Goal: Task Accomplishment & Management: Manage account settings

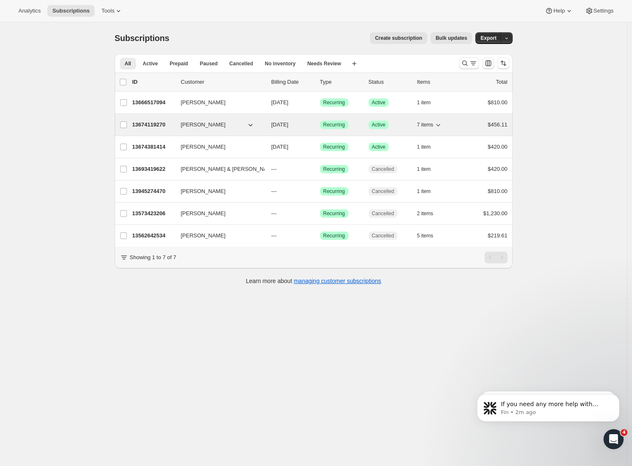
click at [206, 128] on span "Joanne DEITCH" at bounding box center [203, 125] width 45 height 8
click at [205, 126] on span "Joanne DEITCH" at bounding box center [203, 125] width 45 height 8
click at [164, 126] on p "13674119270" at bounding box center [153, 125] width 42 height 8
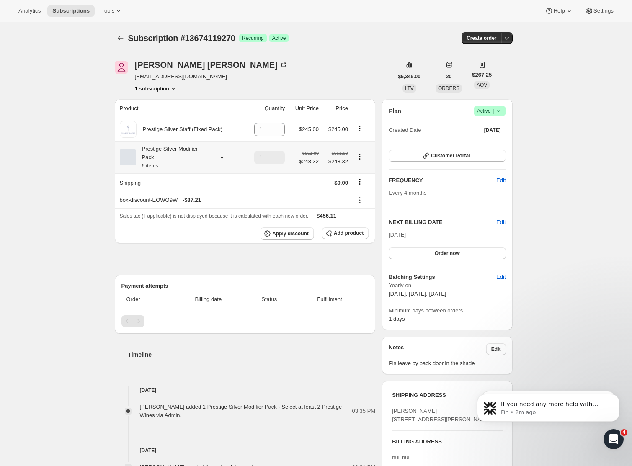
click at [222, 156] on icon at bounding box center [222, 157] width 8 height 8
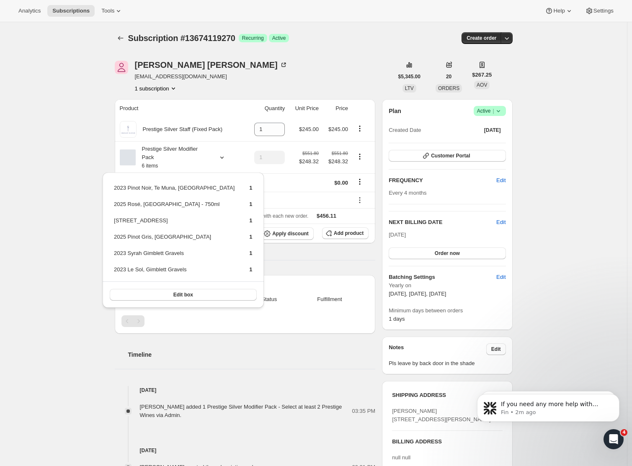
click at [42, 206] on div "Subscription #13674119270. This page is ready Subscription #13674119270 Success…" at bounding box center [313, 334] width 627 height 625
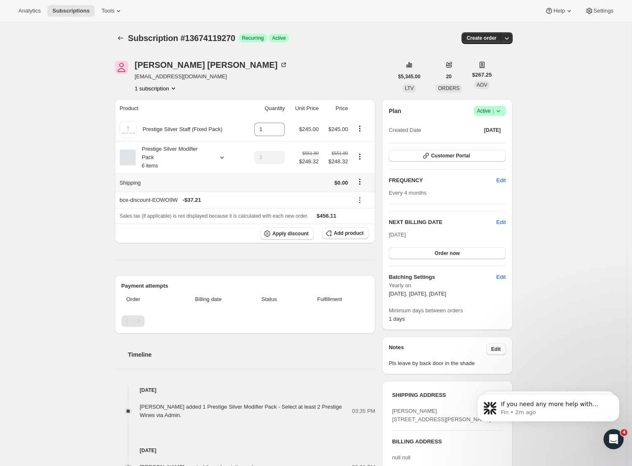
click at [362, 181] on icon "Shipping actions" at bounding box center [360, 182] width 8 height 8
click at [64, 149] on div "Subscription #13674119270. This page is ready Subscription #13674119270 Success…" at bounding box center [313, 334] width 627 height 625
click at [362, 129] on icon "Product actions" at bounding box center [360, 128] width 8 height 8
click at [71, 142] on div "Subscription #13674119270. This page is ready Subscription #13674119270 Success…" at bounding box center [313, 334] width 627 height 625
click at [360, 129] on icon "Product actions" at bounding box center [360, 128] width 8 height 8
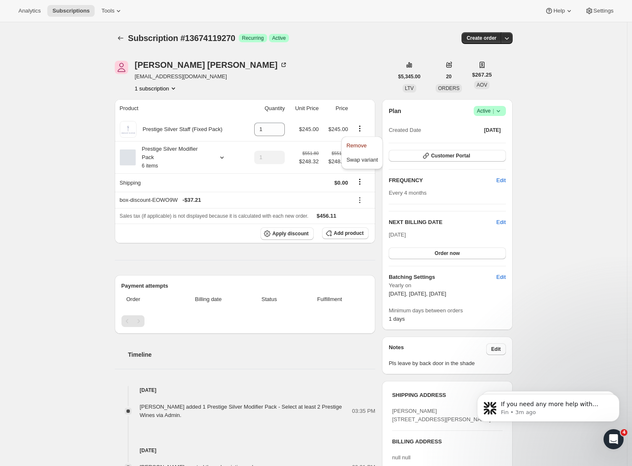
click at [309, 67] on div "Joanne DEITCH joannedeitch@gmail.com 1 subscription" at bounding box center [254, 77] width 278 height 32
click at [361, 156] on icon "Product actions" at bounding box center [360, 156] width 8 height 8
click at [334, 67] on div "Joanne DEITCH joannedeitch@gmail.com 1 subscription" at bounding box center [254, 77] width 278 height 32
drag, startPoint x: 364, startPoint y: 130, endPoint x: 362, endPoint y: 121, distance: 8.5
click at [364, 130] on icon "Product actions" at bounding box center [360, 128] width 8 height 8
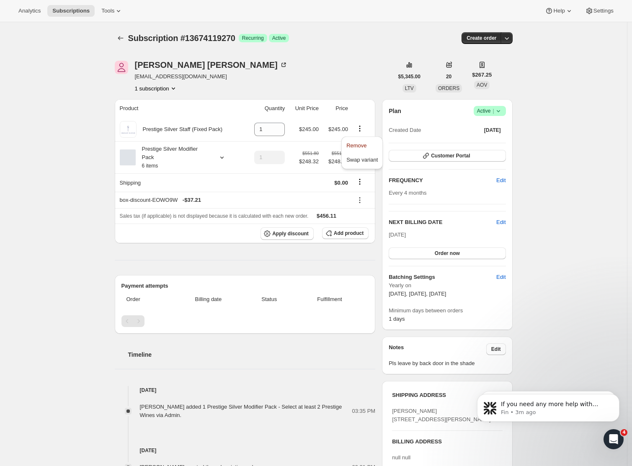
click at [343, 64] on div "Joanne DEITCH joannedeitch@gmail.com 1 subscription" at bounding box center [254, 77] width 278 height 32
click at [223, 158] on icon at bounding box center [221, 158] width 3 height 2
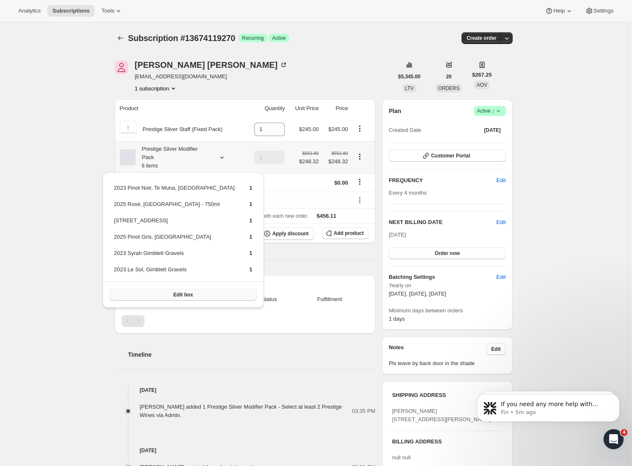
click at [178, 294] on span "Edit box" at bounding box center [183, 294] width 20 height 7
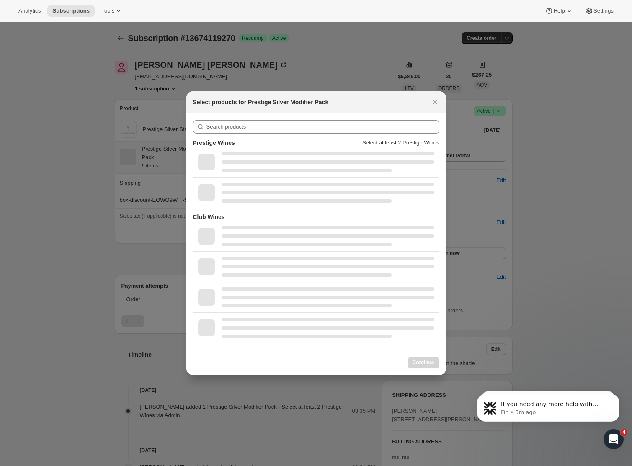
click at [250, 213] on div "Club Wines" at bounding box center [316, 217] width 246 height 8
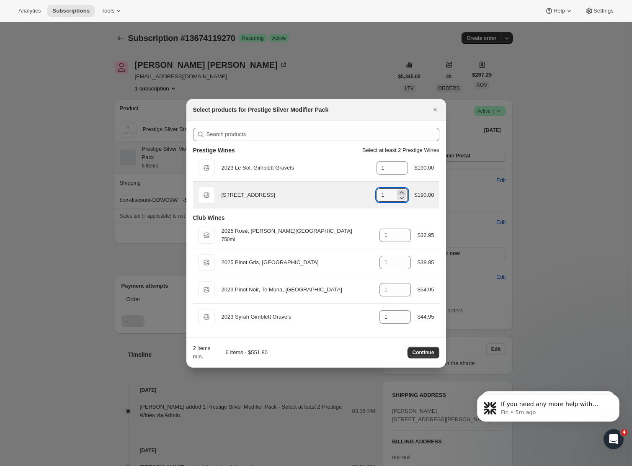
click at [399, 191] on icon ":r7l:" at bounding box center [401, 192] width 8 height 8
type input "2"
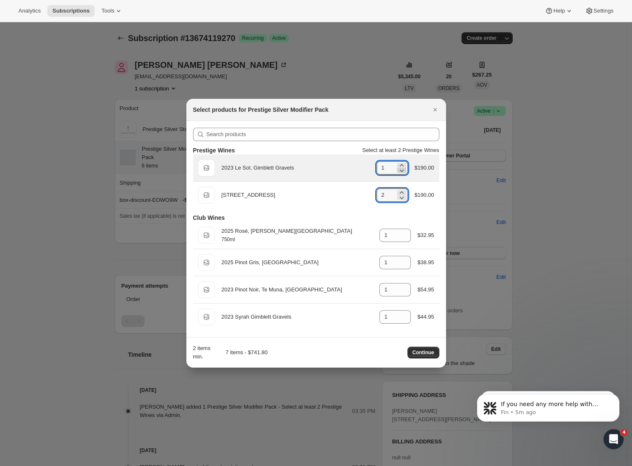
click at [401, 171] on icon ":r7l:" at bounding box center [401, 170] width 8 height 8
type input "0"
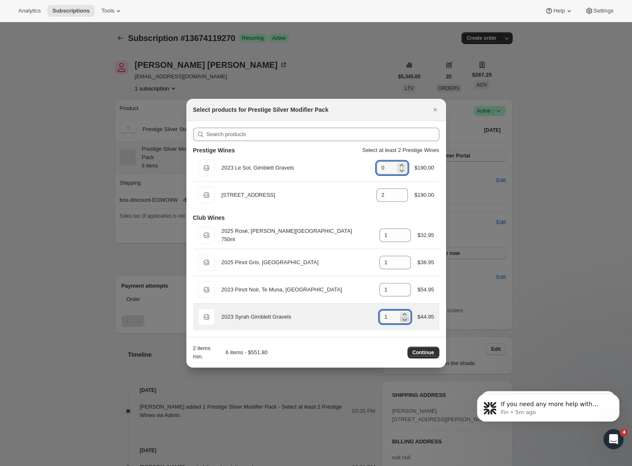
click at [403, 318] on icon ":r7l:" at bounding box center [404, 319] width 8 height 8
type input "0"
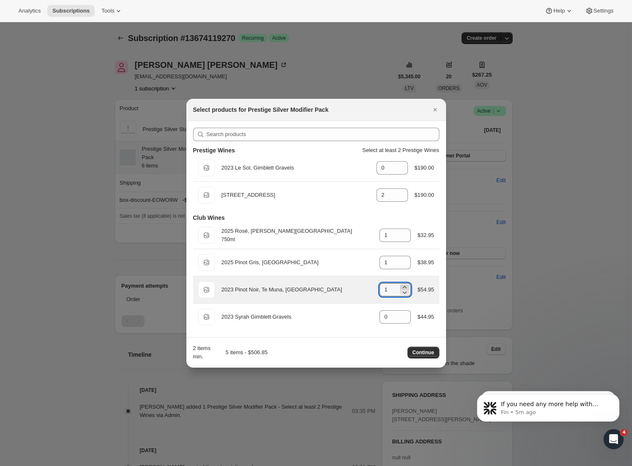
click at [403, 285] on icon ":r7l:" at bounding box center [404, 287] width 8 height 8
type input "2"
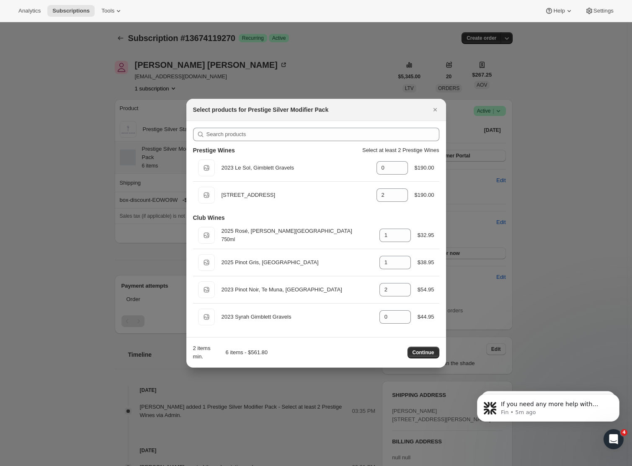
click at [422, 352] on span "Continue" at bounding box center [423, 352] width 22 height 7
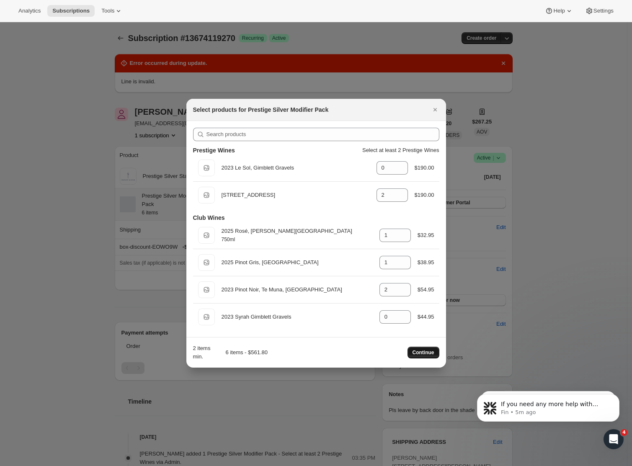
click at [419, 353] on span "Continue" at bounding box center [423, 352] width 22 height 7
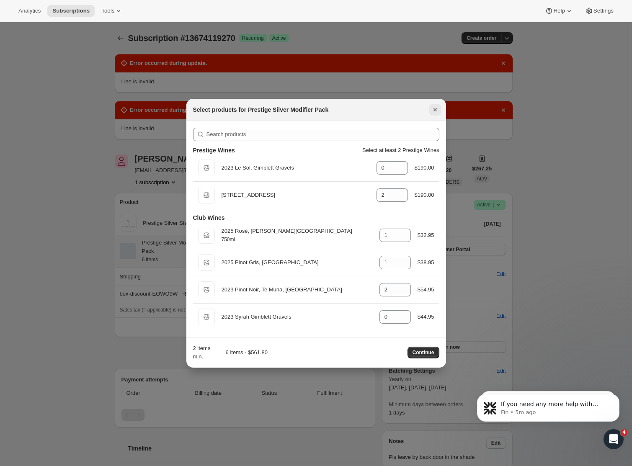
click at [438, 109] on icon "Close" at bounding box center [435, 110] width 8 height 8
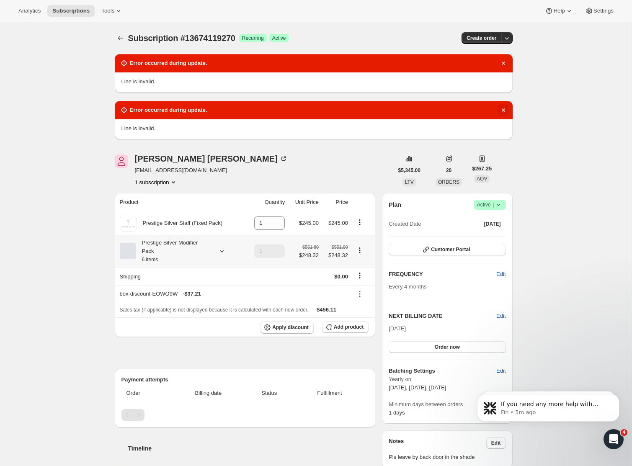
click at [507, 109] on icon "Dismiss notification" at bounding box center [503, 110] width 8 height 8
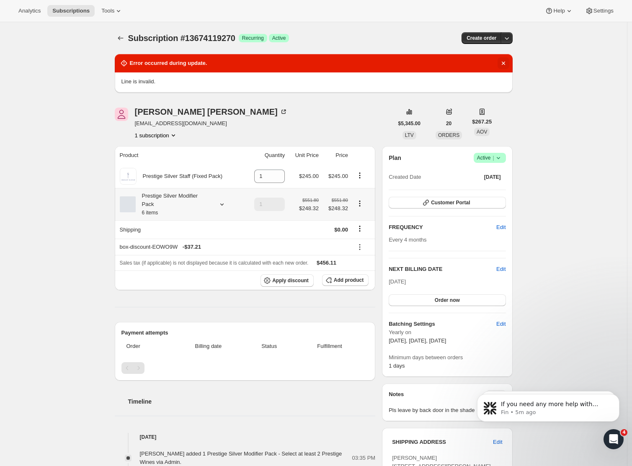
click at [507, 64] on icon "Dismiss notification" at bounding box center [503, 63] width 8 height 8
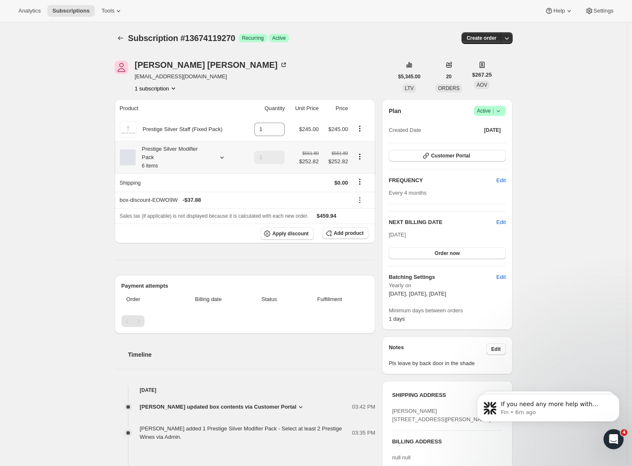
click at [158, 167] on small "6 items" at bounding box center [150, 166] width 16 height 6
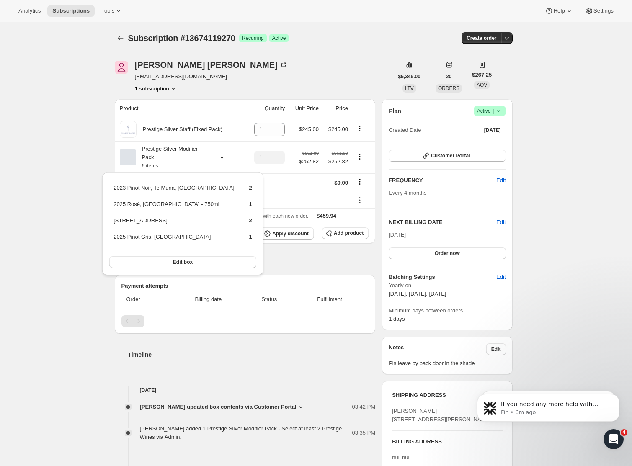
click at [53, 180] on div "Subscription #13674119270. This page is ready Subscription #13674119270 Success…" at bounding box center [313, 334] width 627 height 625
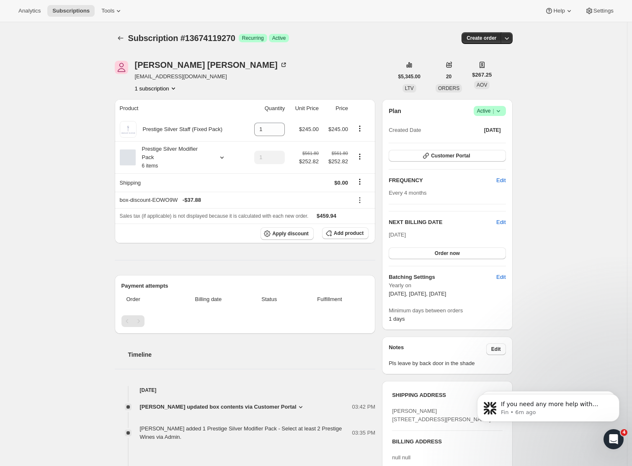
click at [88, 162] on div "Subscription #13674119270. This page is ready Subscription #13674119270 Success…" at bounding box center [313, 334] width 627 height 625
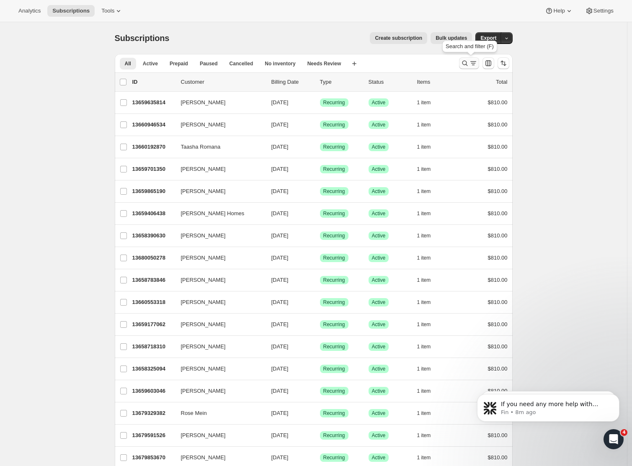
click at [466, 63] on icon "Search and filter results" at bounding box center [465, 63] width 8 height 8
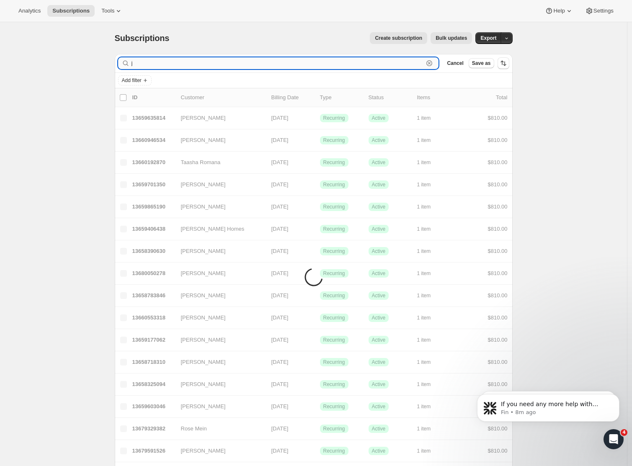
type input "jo"
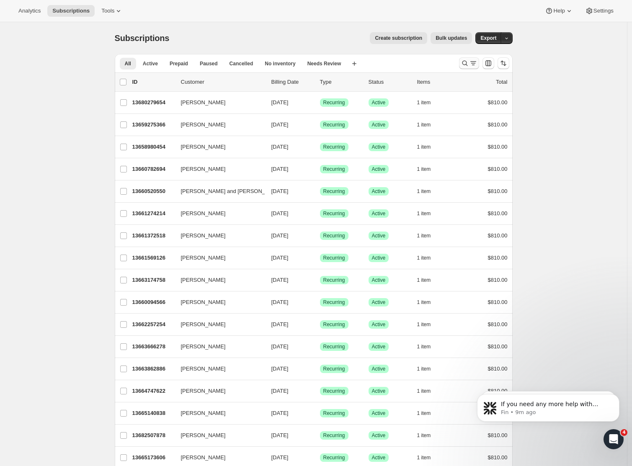
click at [468, 67] on icon "Search and filter results" at bounding box center [465, 63] width 8 height 8
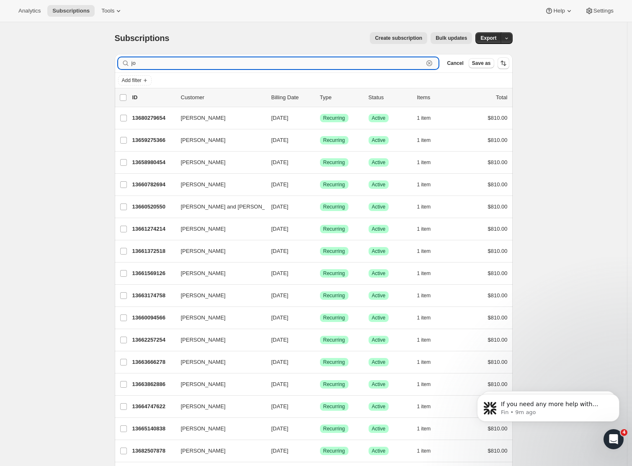
click at [154, 64] on input "jo" at bounding box center [277, 63] width 292 height 12
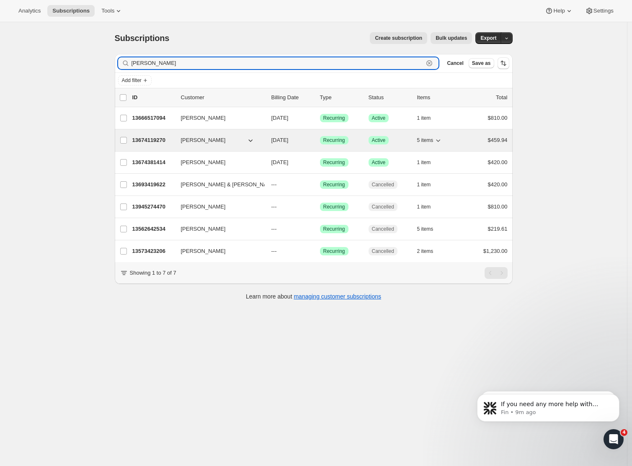
type input "joanne"
click at [201, 140] on span "Joanne DEITCH" at bounding box center [203, 140] width 45 height 8
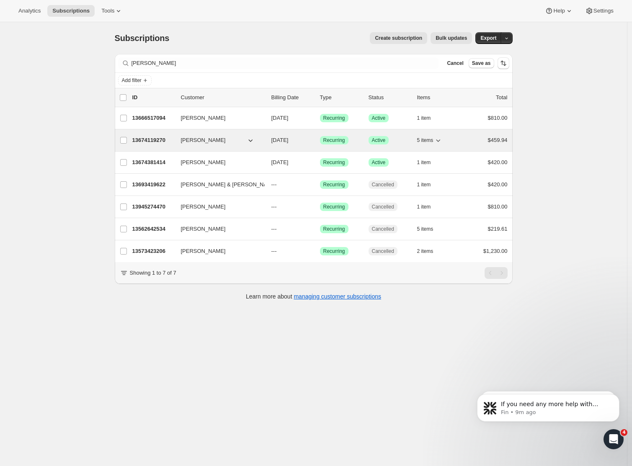
click at [201, 139] on span "Joanne DEITCH" at bounding box center [203, 140] width 45 height 8
click at [156, 140] on p "13674119270" at bounding box center [153, 140] width 42 height 8
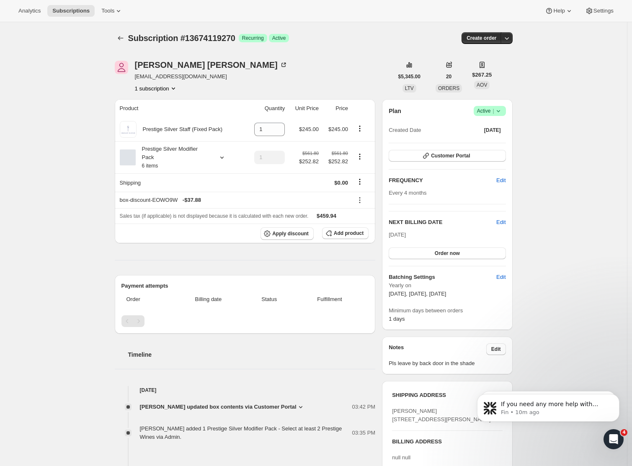
drag, startPoint x: 70, startPoint y: 145, endPoint x: 65, endPoint y: 142, distance: 5.8
click at [68, 144] on div "Subscription #13674119270. This page is ready Subscription #13674119270 Success…" at bounding box center [313, 334] width 627 height 625
click at [217, 157] on div at bounding box center [220, 157] width 12 height 8
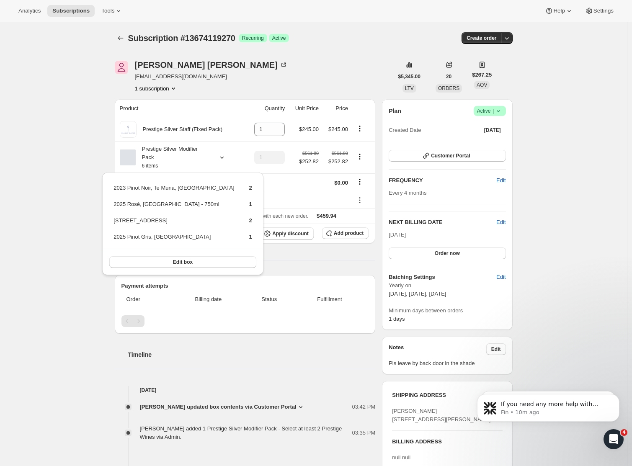
click at [60, 249] on div "Subscription #13674119270. This page is ready Subscription #13674119270 Success…" at bounding box center [313, 334] width 627 height 625
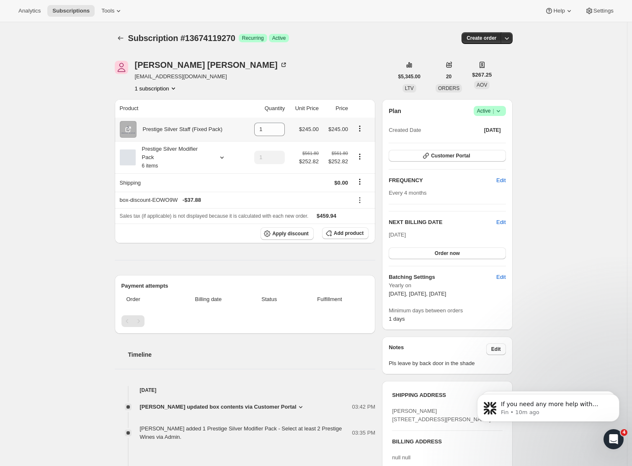
click at [362, 127] on icon "Product actions" at bounding box center [360, 128] width 8 height 8
click at [362, 143] on span "Remove" at bounding box center [356, 145] width 20 height 6
type input "0"
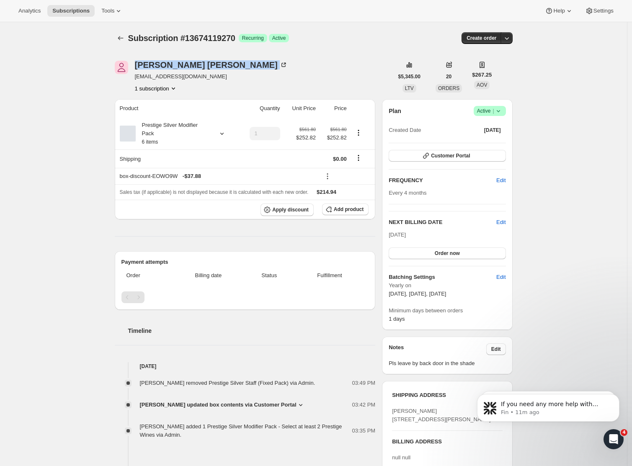
drag, startPoint x: 137, startPoint y: 62, endPoint x: 202, endPoint y: 69, distance: 64.9
click at [202, 69] on div "Joanne DEITCH joannedeitch@gmail.com 1 subscription" at bounding box center [211, 77] width 153 height 32
copy div "Joanne DEITCH"
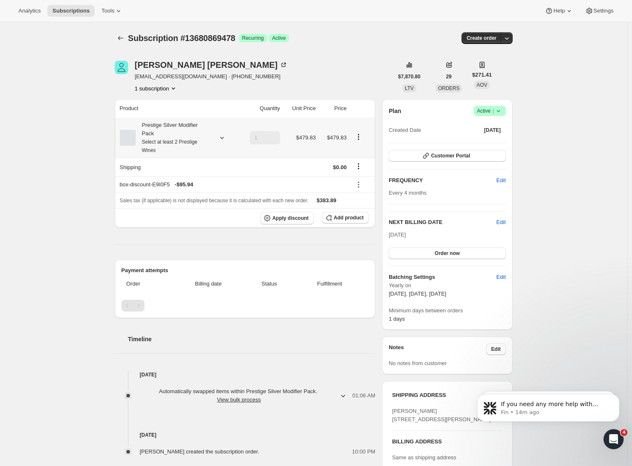
click at [223, 138] on icon at bounding box center [221, 138] width 3 height 2
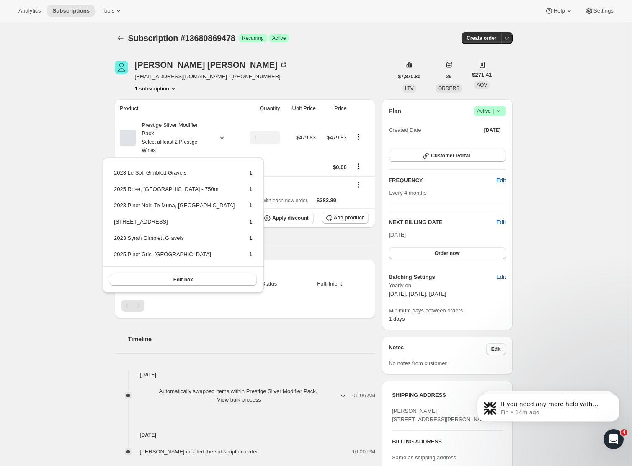
click at [96, 123] on div "Subscription #13680869478. This page is ready Subscription #13680869478 Success…" at bounding box center [313, 334] width 627 height 625
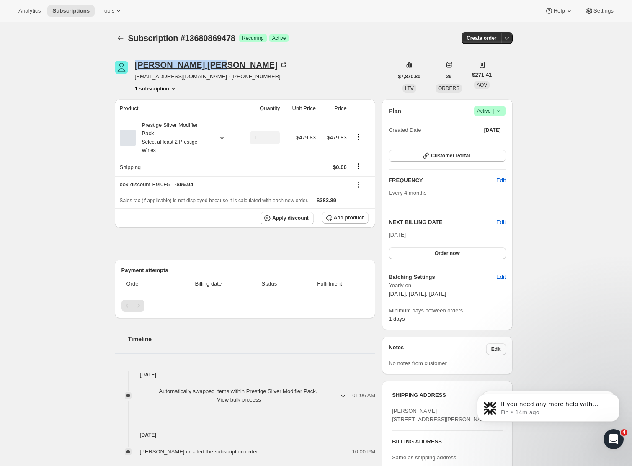
drag, startPoint x: 134, startPoint y: 61, endPoint x: 187, endPoint y: 68, distance: 54.0
click at [187, 68] on div "[PERSON_NAME] [EMAIL_ADDRESS][DOMAIN_NAME] · [PHONE_NUMBER] 1 subscription" at bounding box center [254, 77] width 278 height 32
copy div "[PERSON_NAME]"
click at [72, 111] on div "Subscription #13680869478. This page is ready Subscription #13680869478 Success…" at bounding box center [313, 334] width 627 height 625
click at [224, 138] on icon at bounding box center [222, 138] width 8 height 8
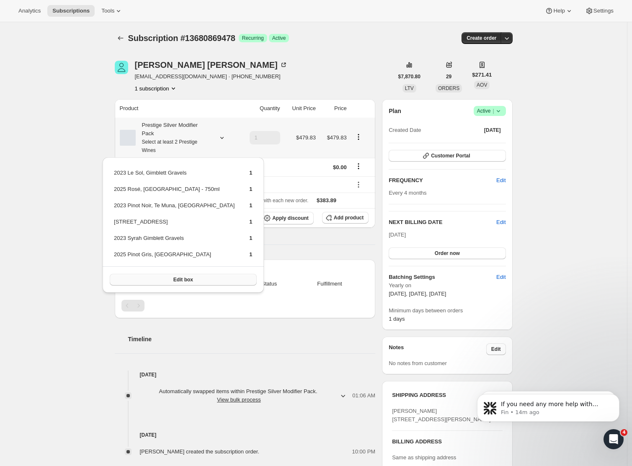
click at [183, 280] on span "Edit box" at bounding box center [183, 279] width 20 height 7
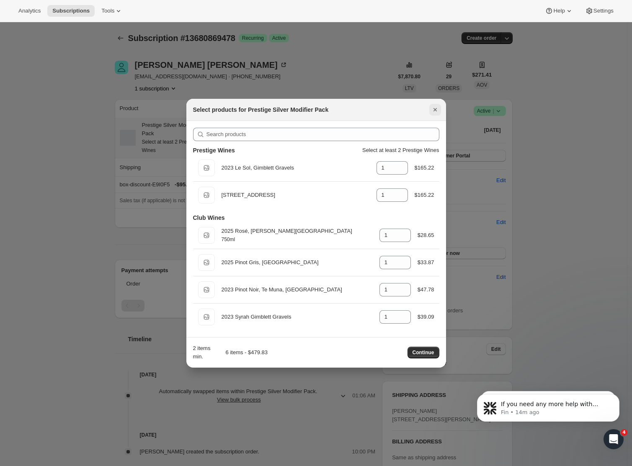
click at [435, 111] on icon "Close" at bounding box center [435, 110] width 8 height 8
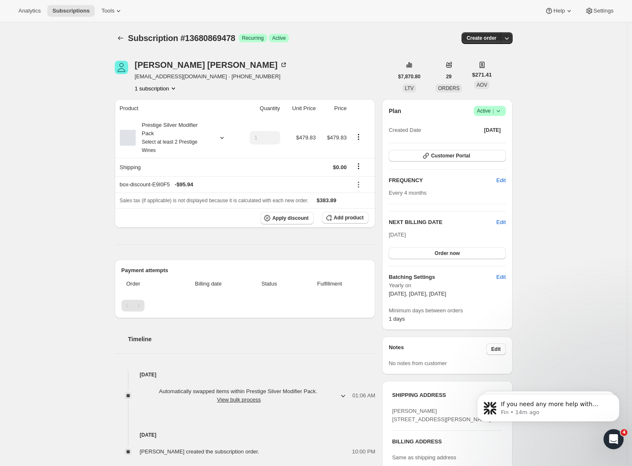
click at [90, 124] on div "Subscription #13680869478. This page is ready Subscription #13680869478 Success…" at bounding box center [313, 334] width 627 height 625
